Goal: Task Accomplishment & Management: Manage account settings

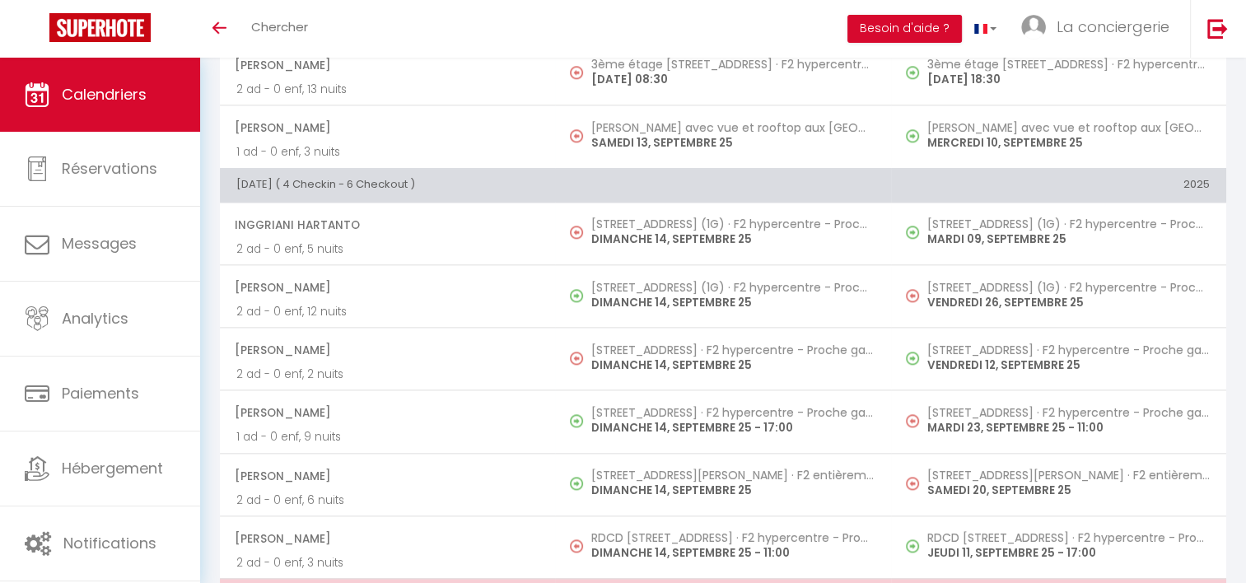
scroll to position [2049, 0]
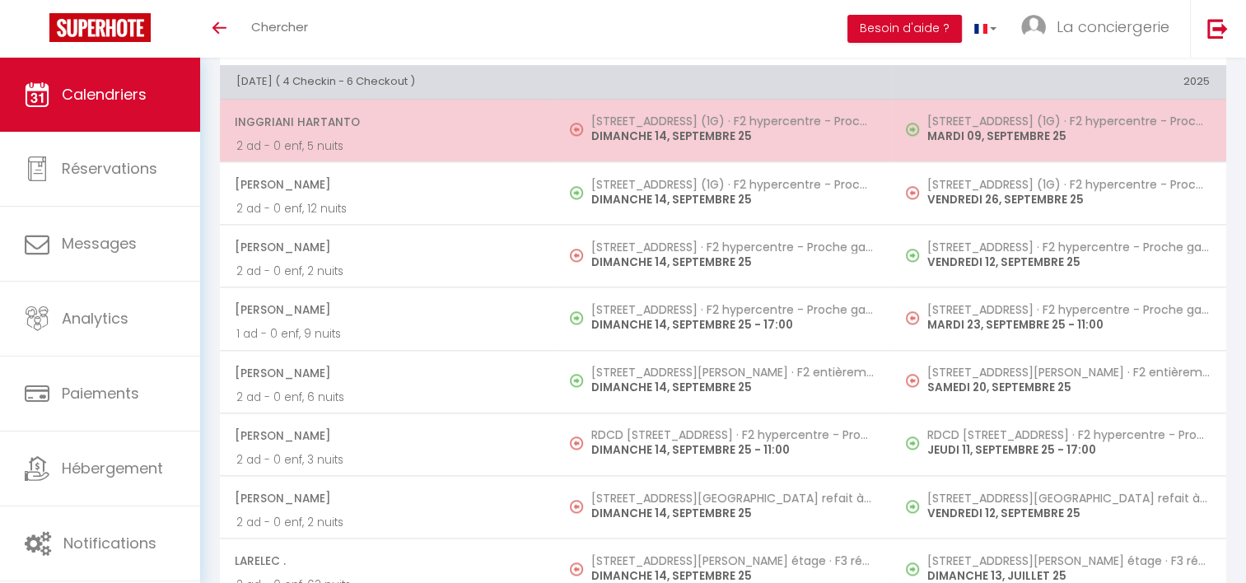
click at [618, 128] on p "DIMANCHE 14, SEPTEMBRE 25" at bounding box center [732, 136] width 283 height 17
select select "50989"
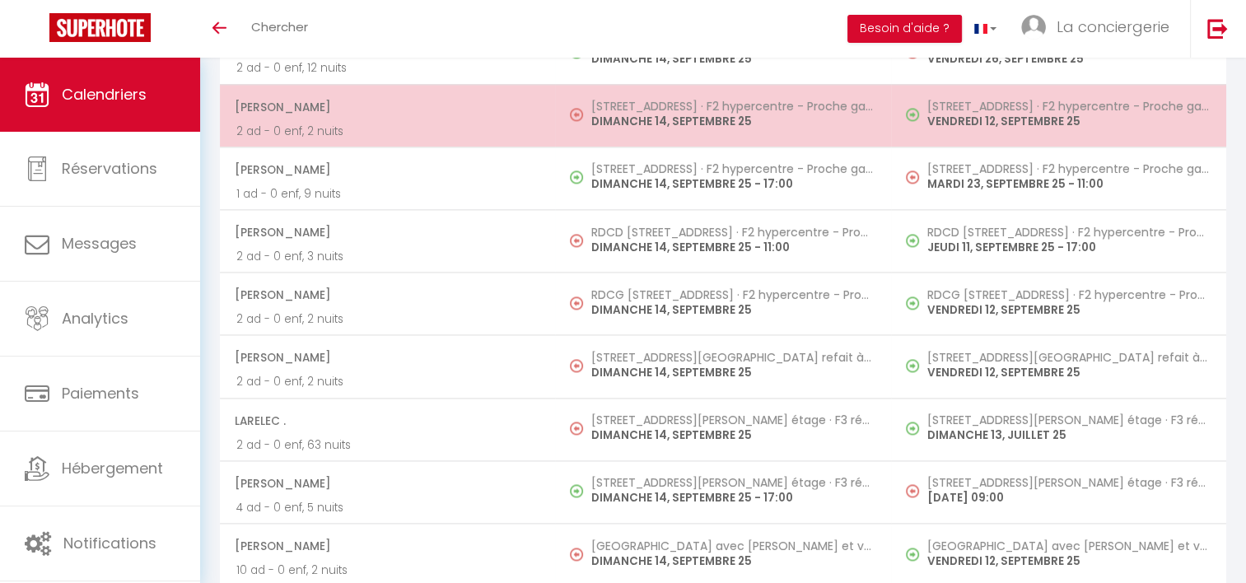
scroll to position [2316, 0]
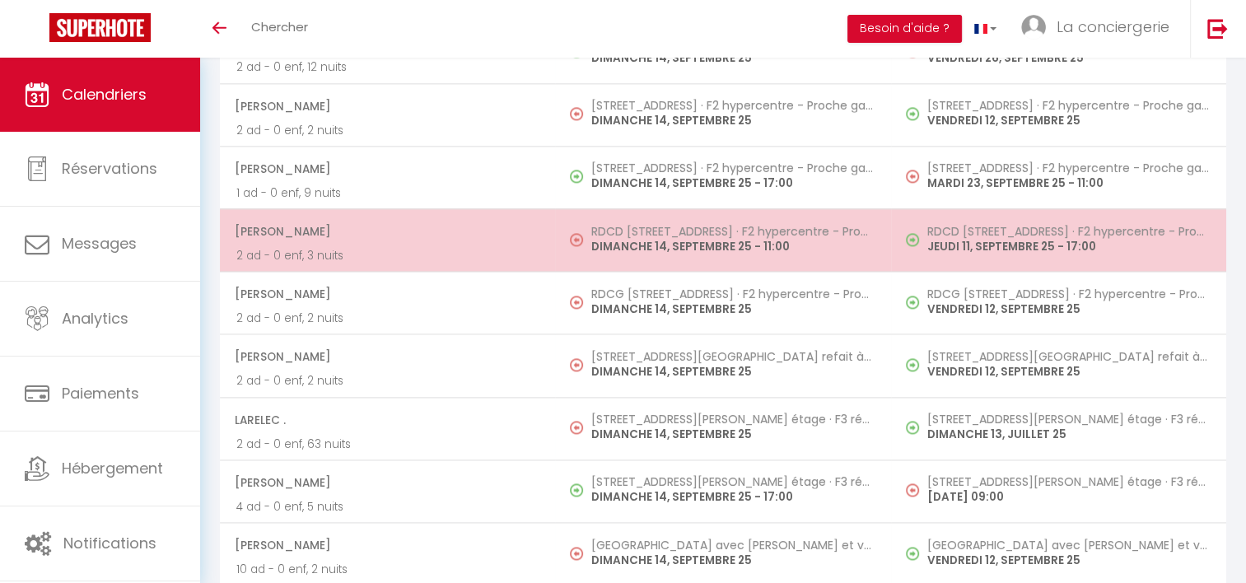
click at [666, 238] on p "DIMANCHE 14, SEPTEMBRE 25 - 11:00" at bounding box center [732, 246] width 283 height 17
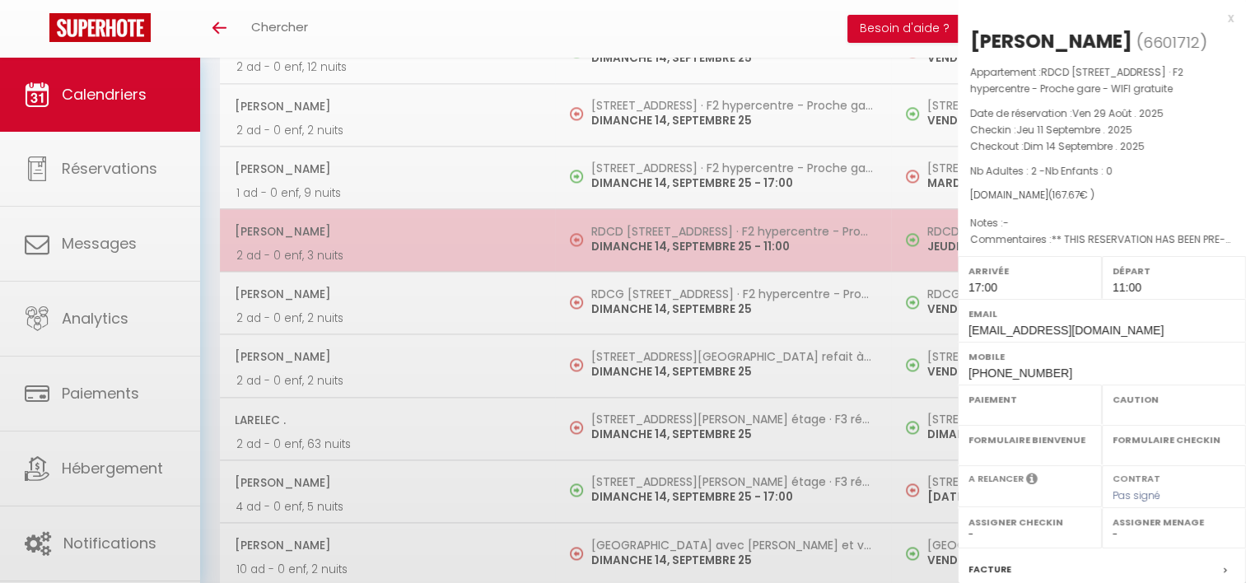
select select "OK"
select select "KO"
select select "1"
select select "0"
select select "1"
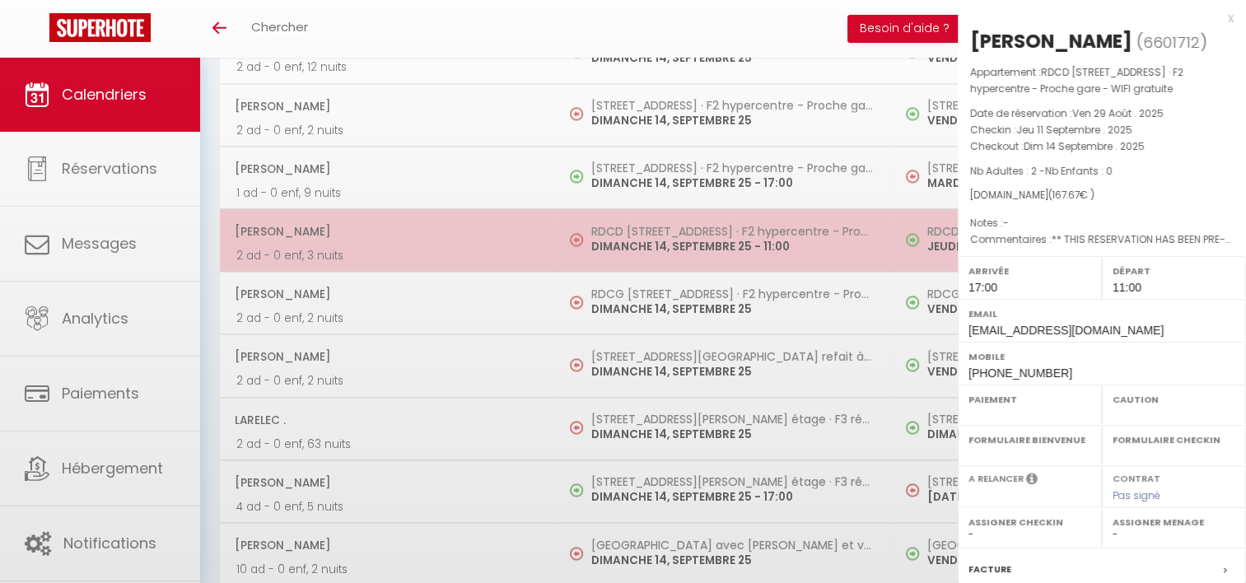
select select
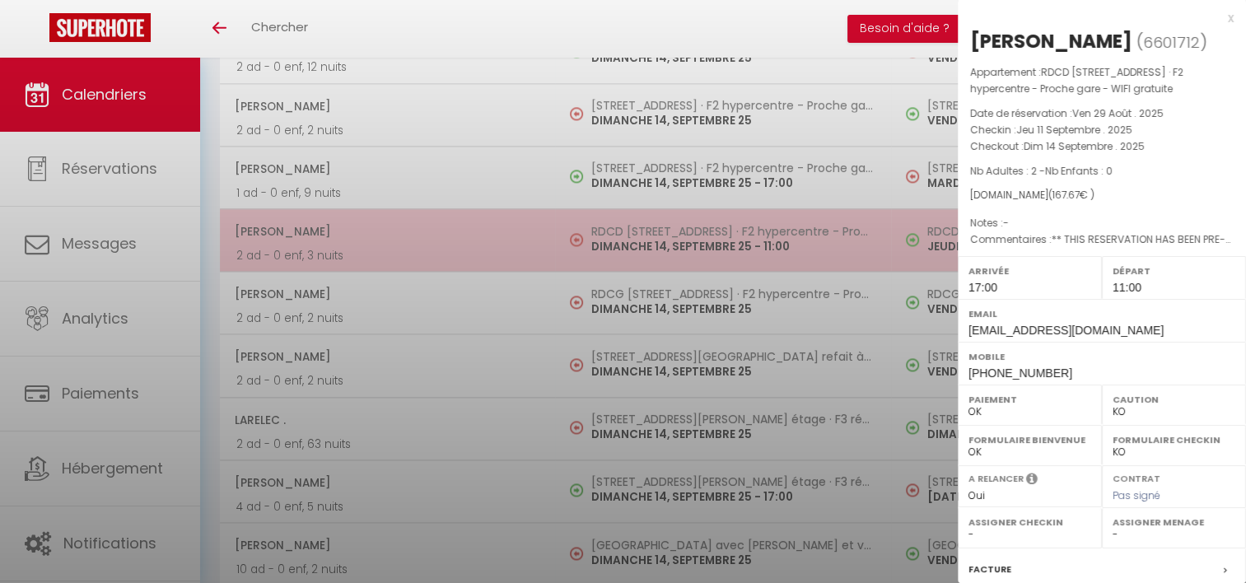
select select "50989"
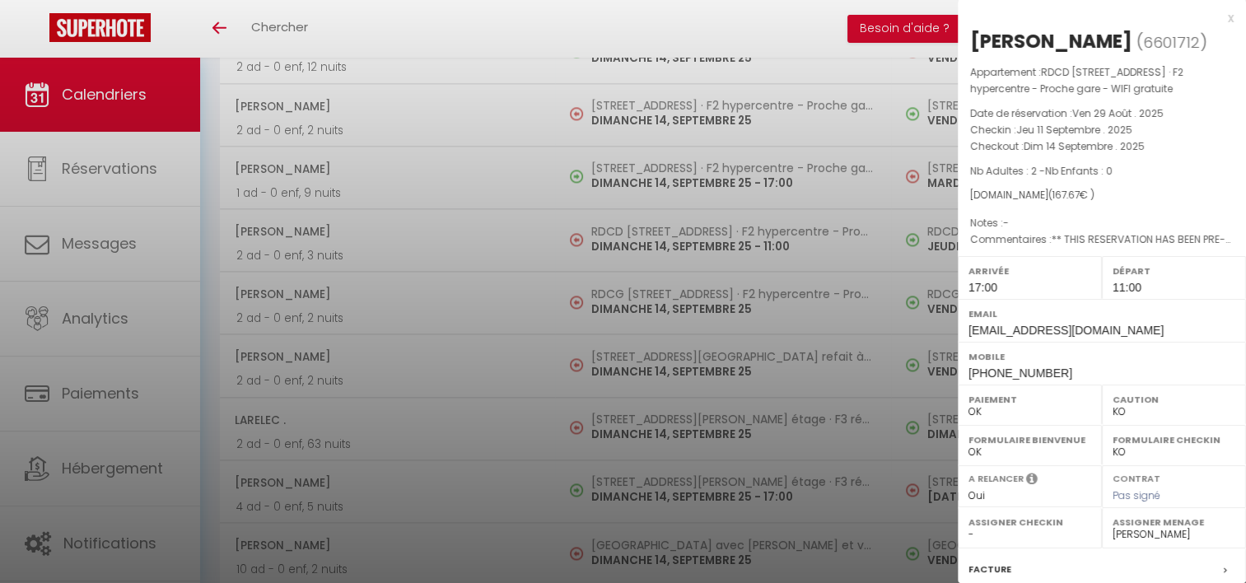
click at [644, 291] on div at bounding box center [623, 291] width 1246 height 583
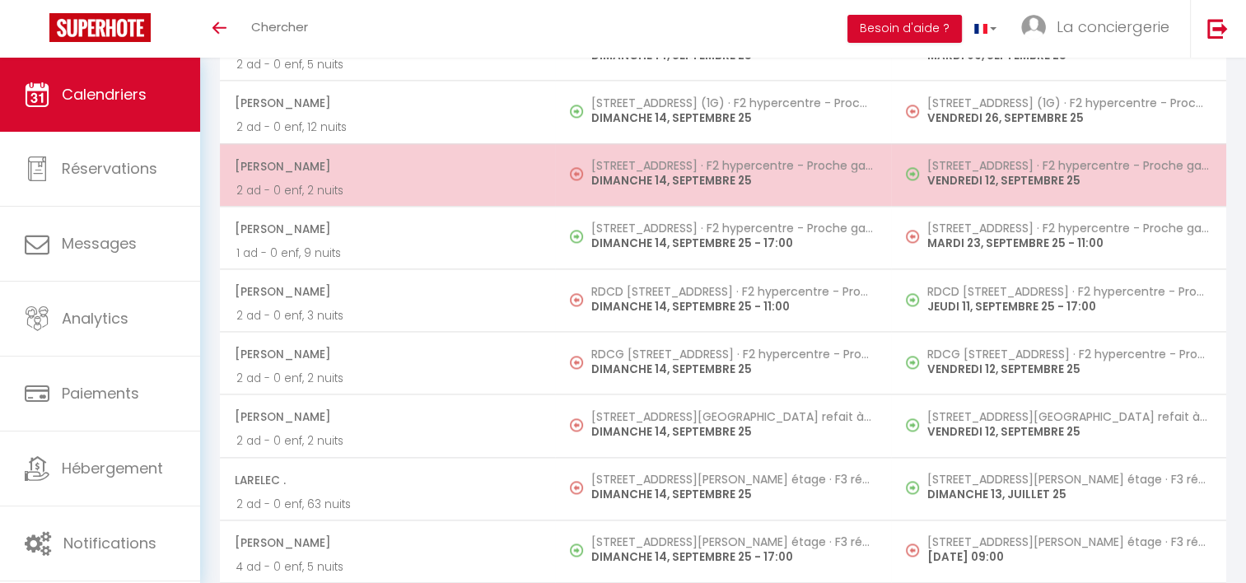
scroll to position [2165, 0]
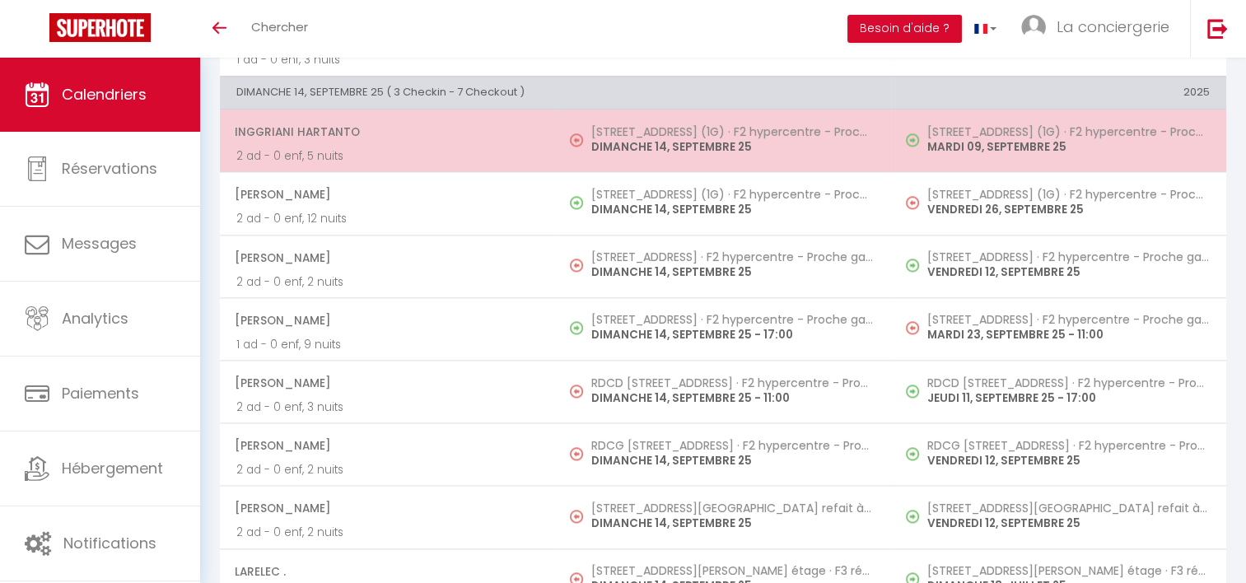
click at [669, 138] on p "DIMANCHE 14, SEPTEMBRE 25" at bounding box center [732, 146] width 283 height 17
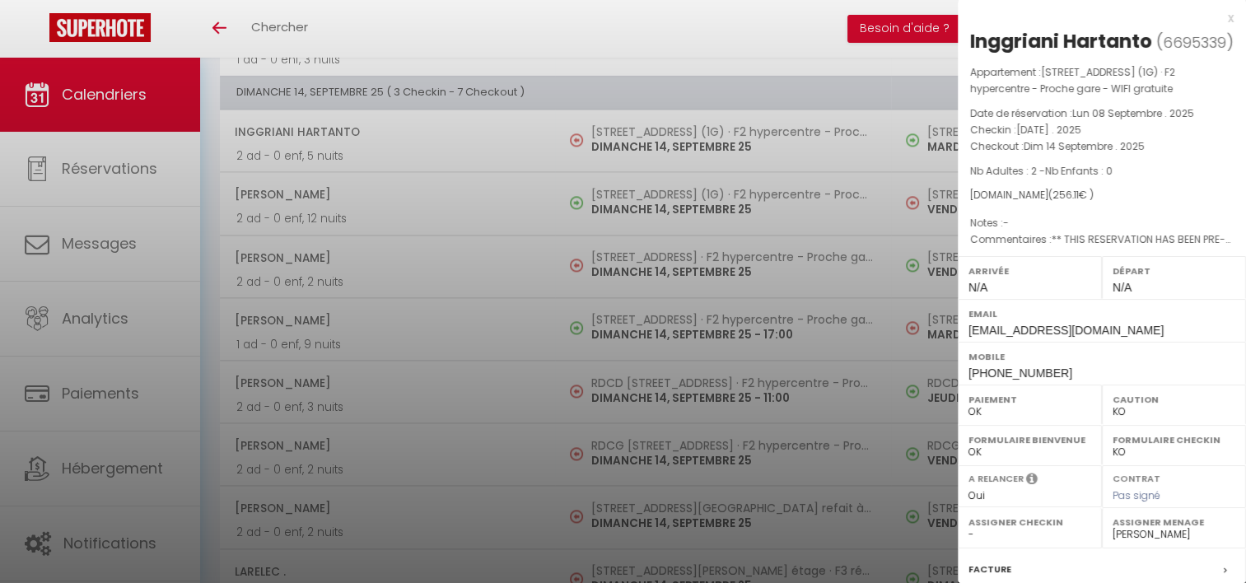
click at [670, 256] on div at bounding box center [623, 291] width 1246 height 583
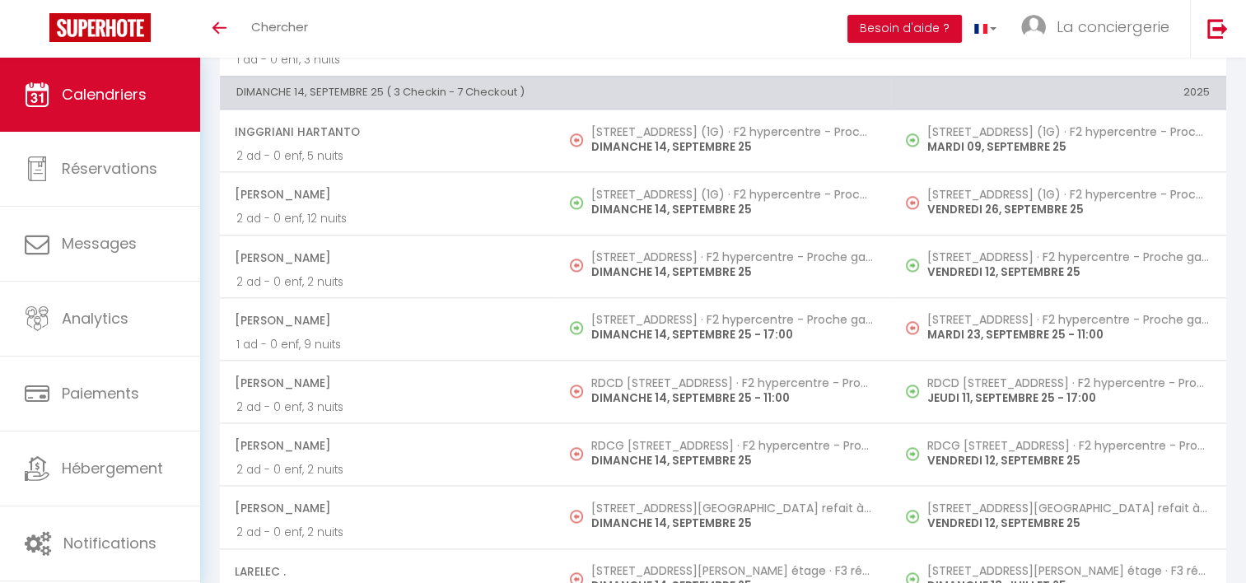
click at [670, 264] on p "DIMANCHE 14, SEPTEMBRE 25" at bounding box center [732, 272] width 283 height 17
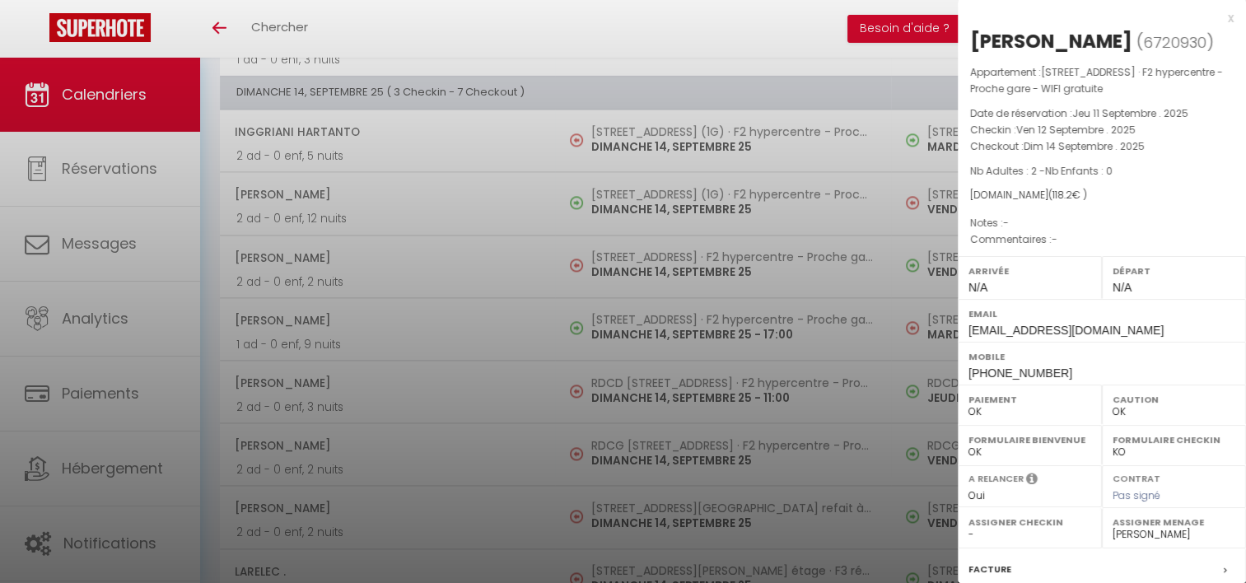
click at [663, 379] on div at bounding box center [623, 291] width 1246 height 583
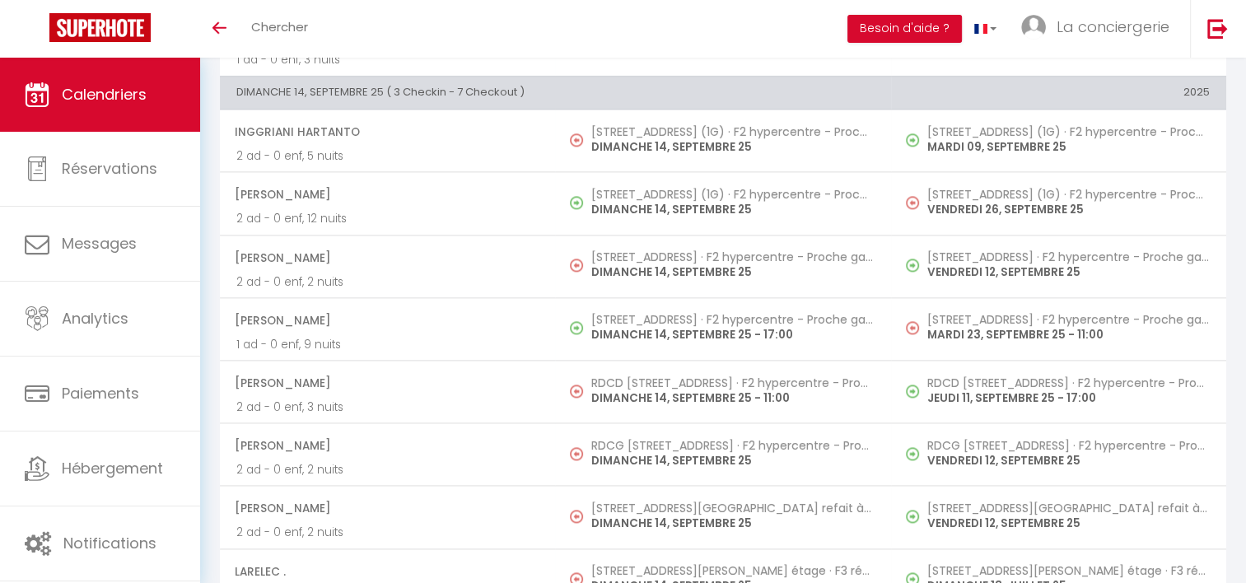
click at [663, 379] on h5 "RDCD [STREET_ADDRESS] · F2 hypercentre - Proche gare - WIFI gratuite" at bounding box center [732, 382] width 283 height 13
select select "KO"
select select "1"
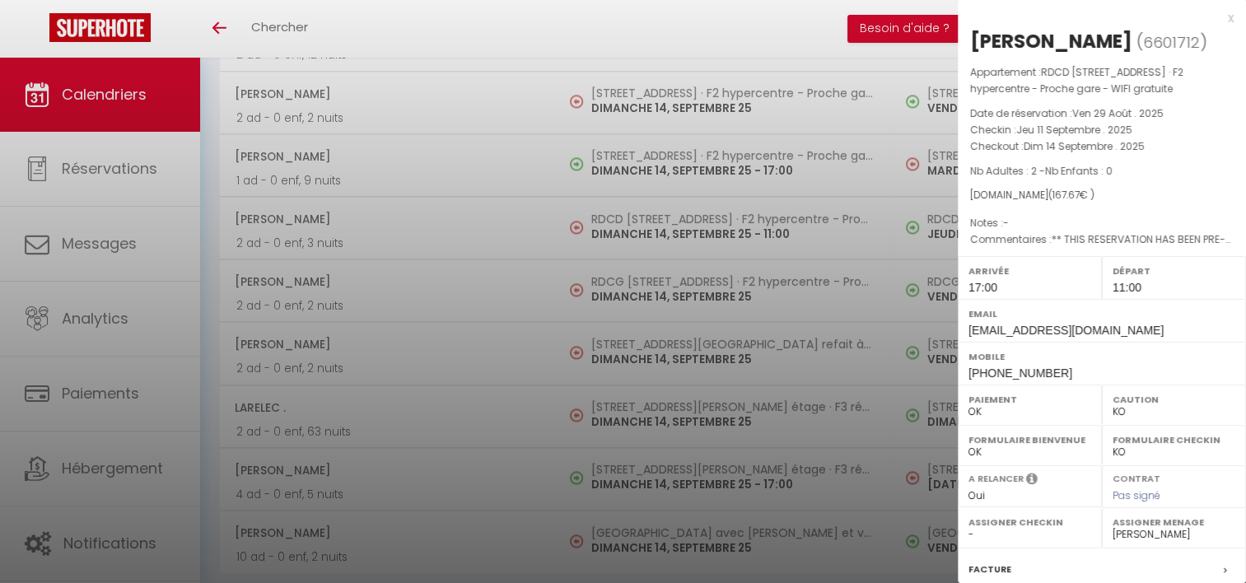
scroll to position [2329, 0]
click at [646, 338] on div at bounding box center [623, 291] width 1246 height 583
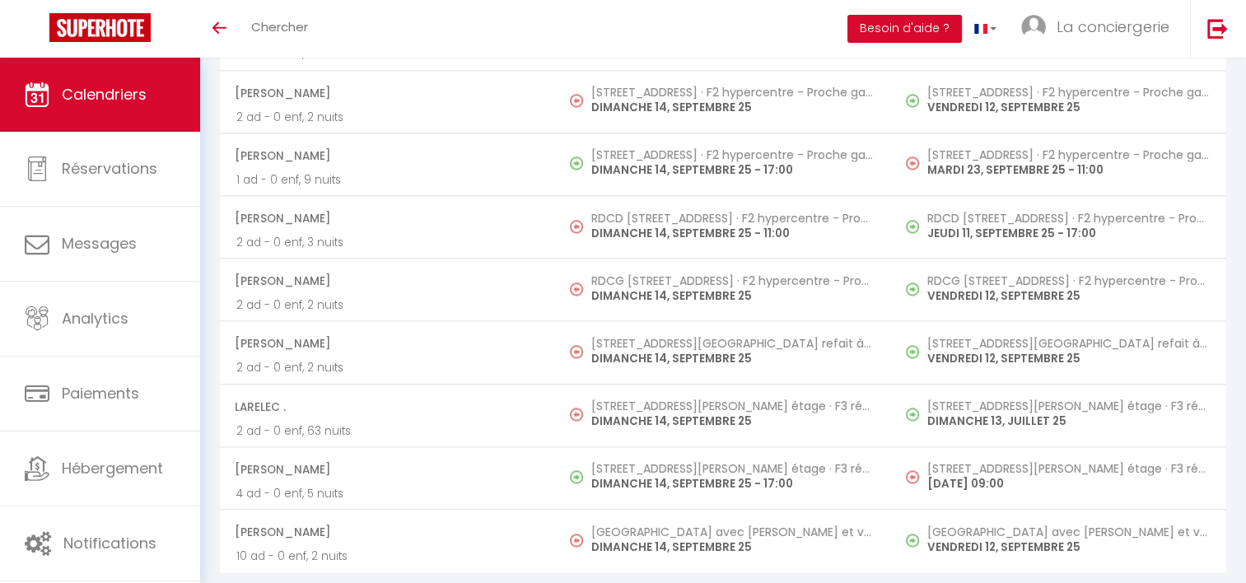
click at [646, 338] on h5 "[STREET_ADDRESS][GEOGRAPHIC_DATA] refait à neuf - proche [GEOGRAPHIC_DATA]" at bounding box center [732, 343] width 283 height 13
select select "OK"
select select "19454"
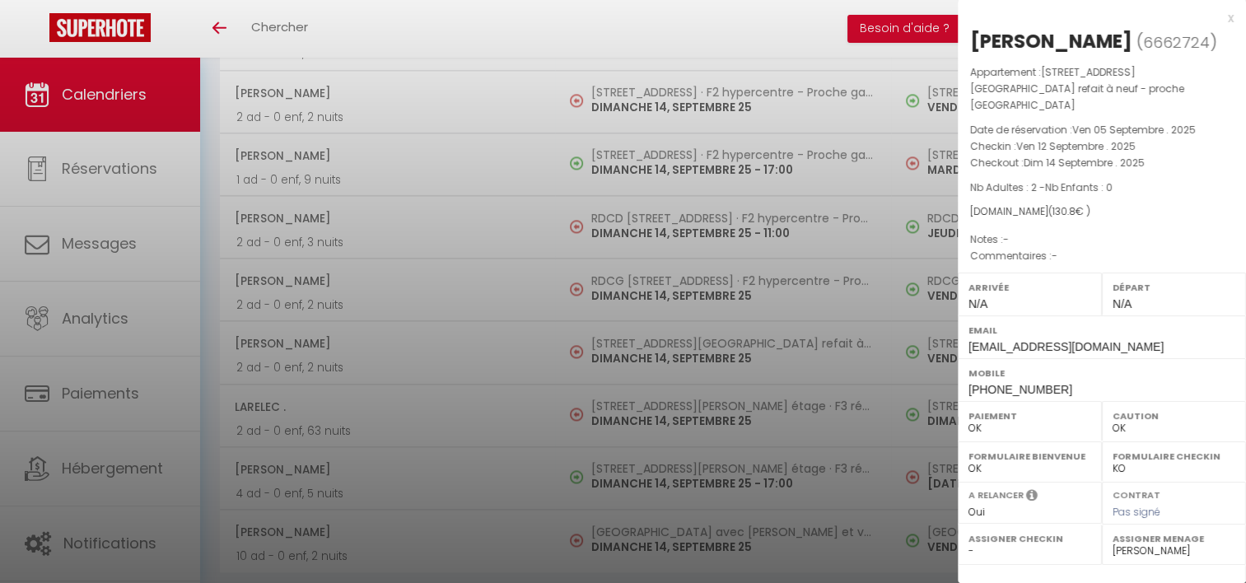
click at [642, 404] on div at bounding box center [623, 291] width 1246 height 583
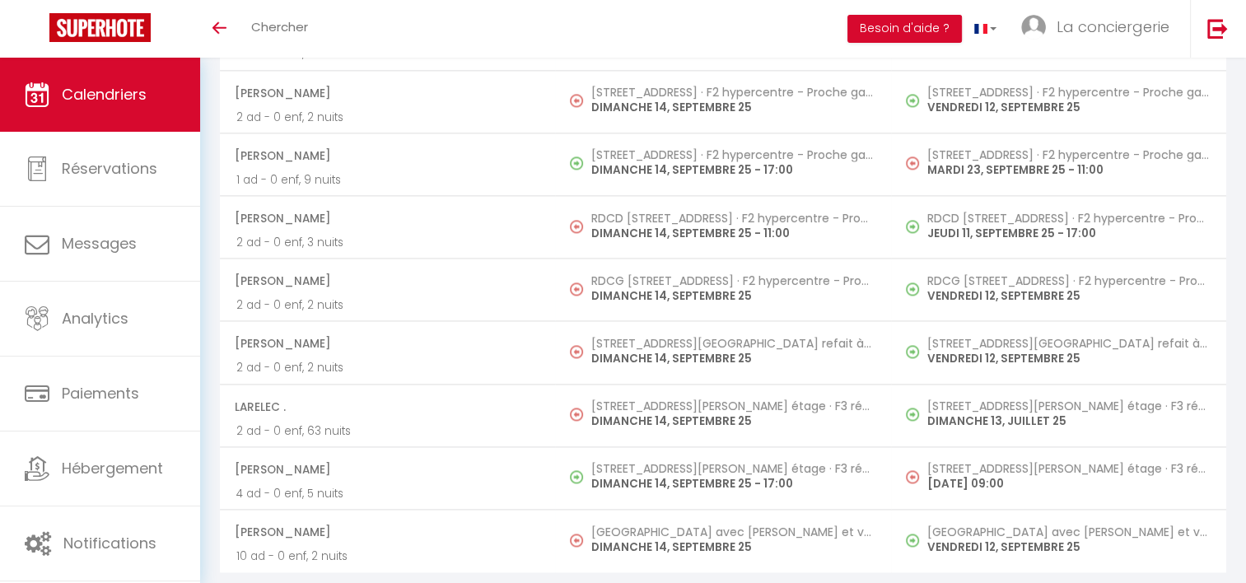
click at [642, 413] on p "DIMANCHE 14, SEPTEMBRE 25" at bounding box center [732, 421] width 283 height 17
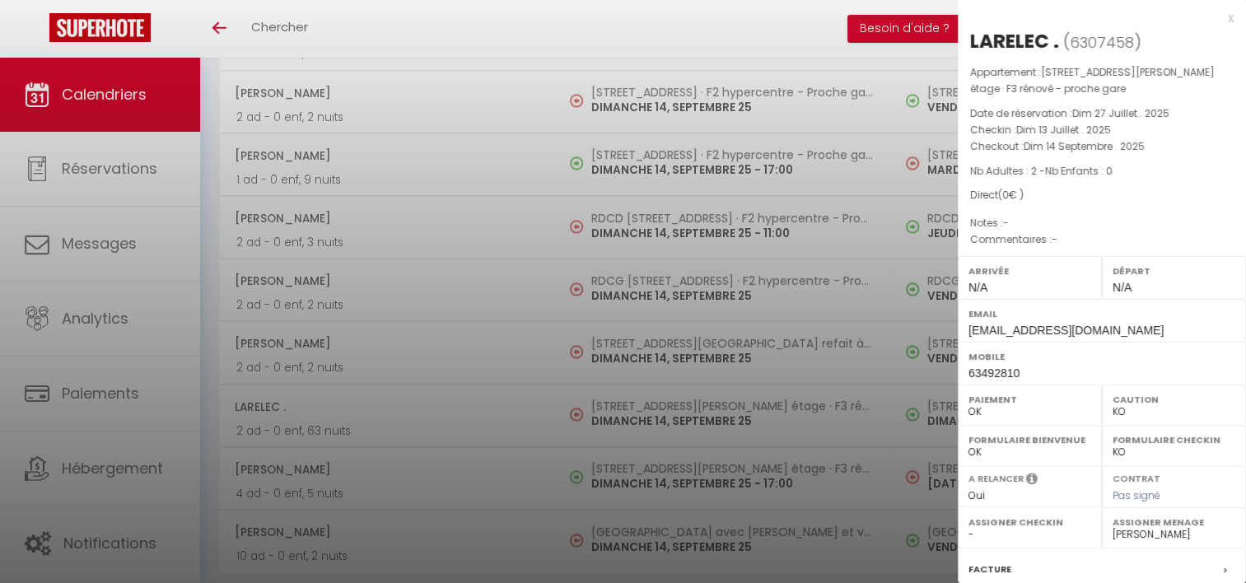
click at [626, 276] on div at bounding box center [623, 291] width 1246 height 583
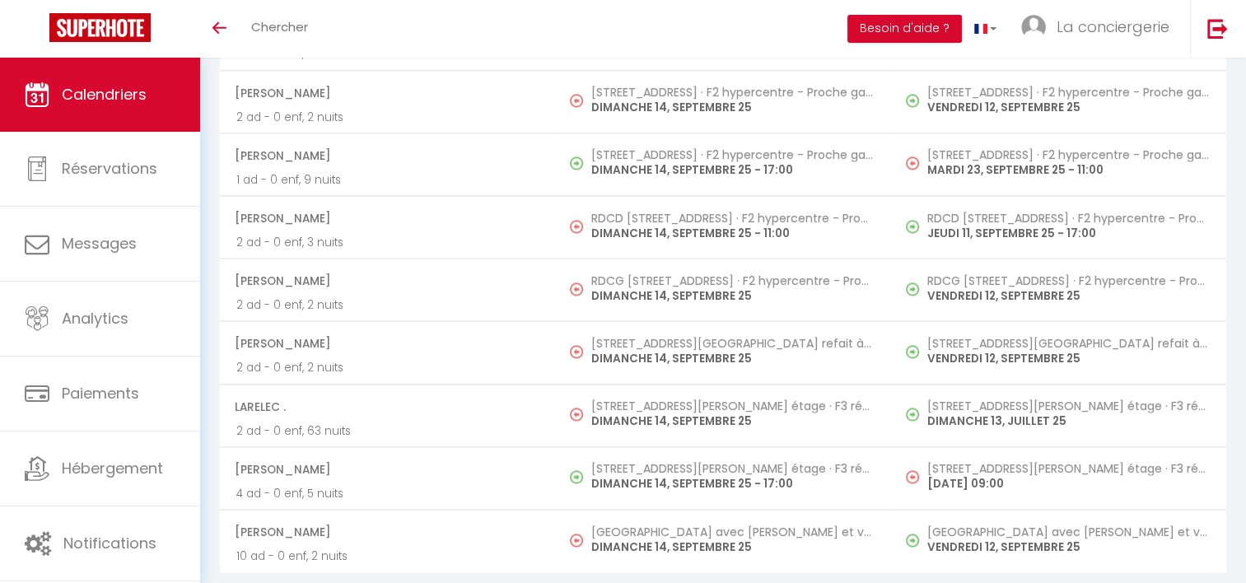
click at [626, 276] on h5 "RDCG [STREET_ADDRESS] · F2 hypercentre - Proche gare - WIFI gratuite" at bounding box center [732, 280] width 283 height 13
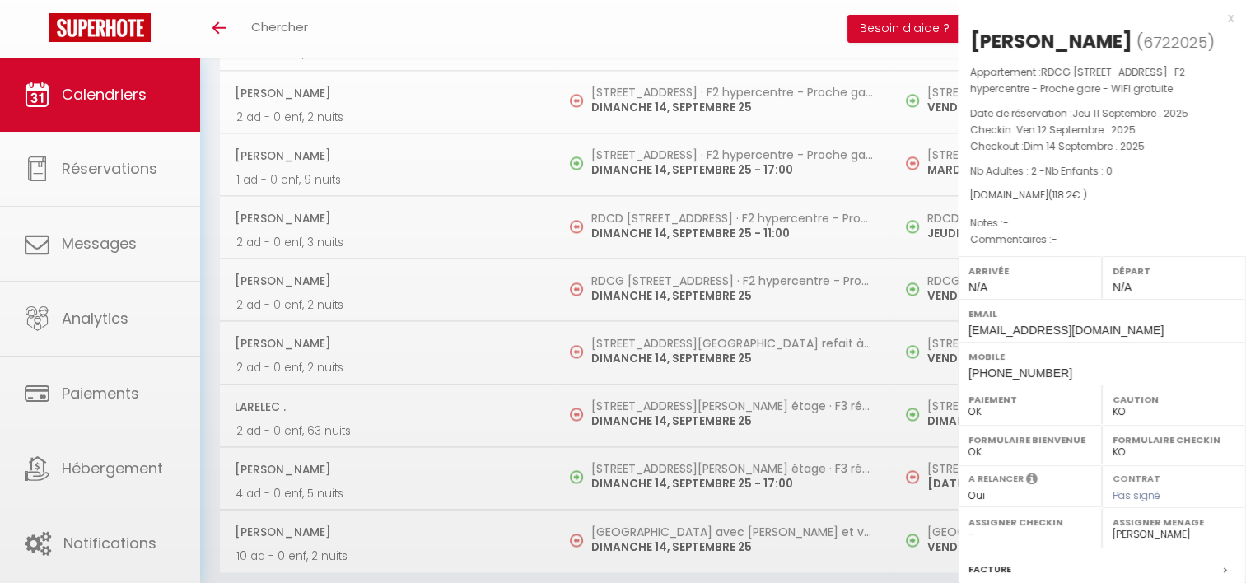
select select "OK"
select select
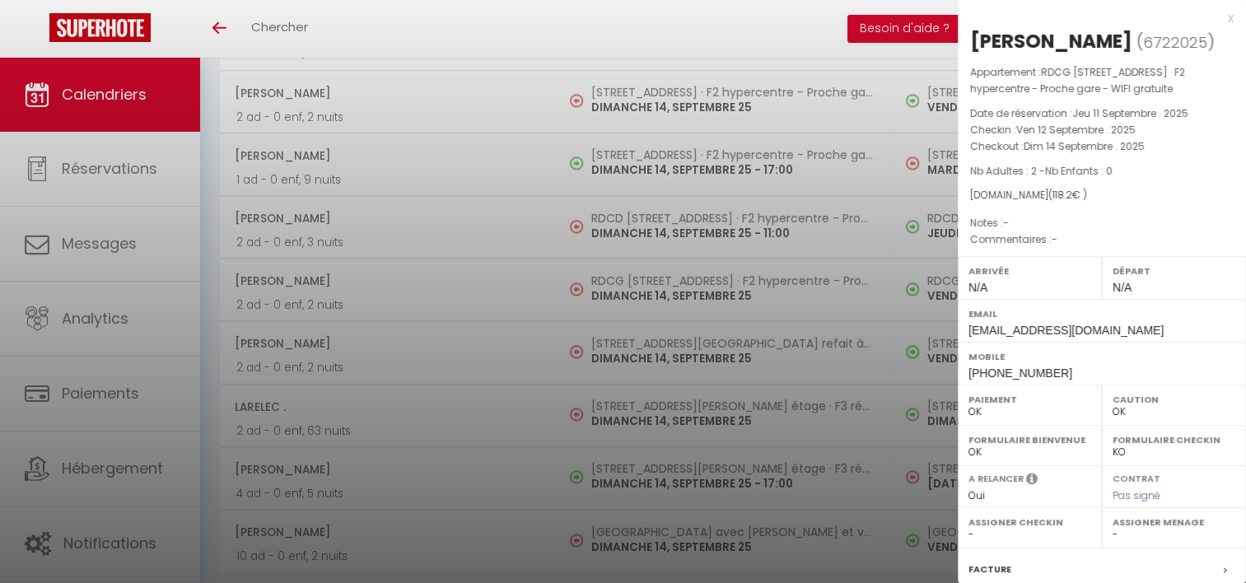
click at [764, 312] on div at bounding box center [623, 291] width 1246 height 583
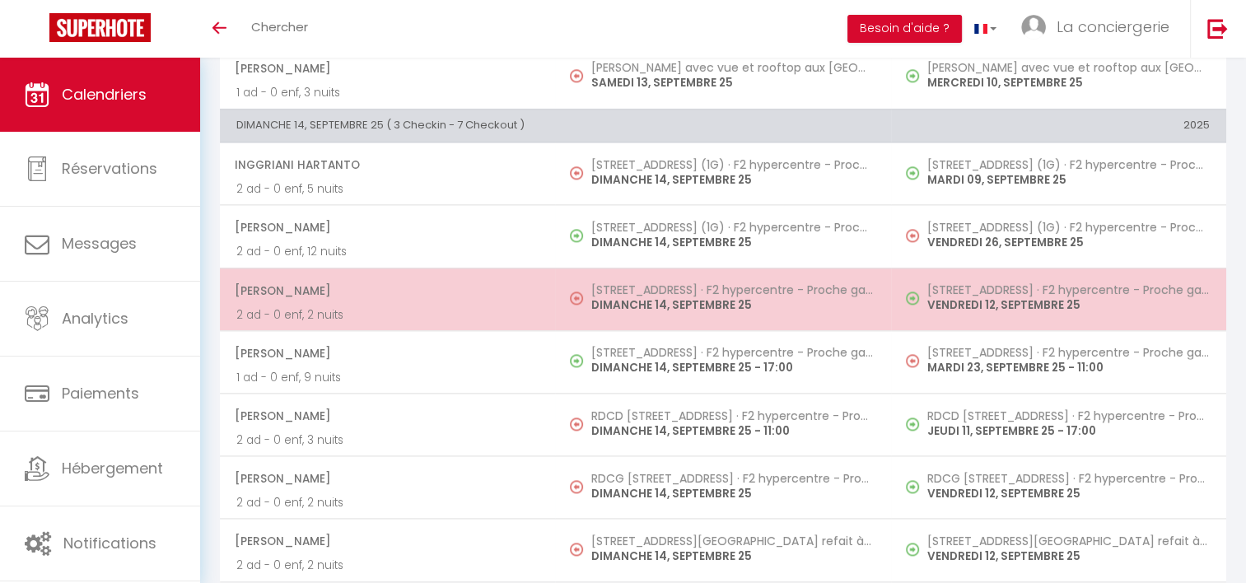
scroll to position [2117, 0]
